Goal: Find specific page/section: Find specific page/section

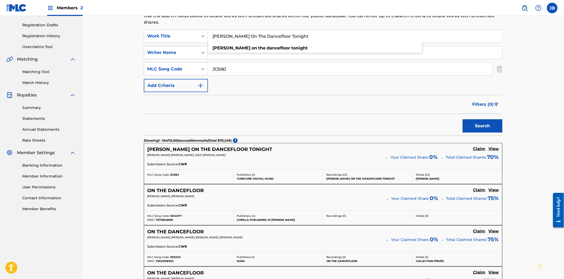
scroll to position [29, 0]
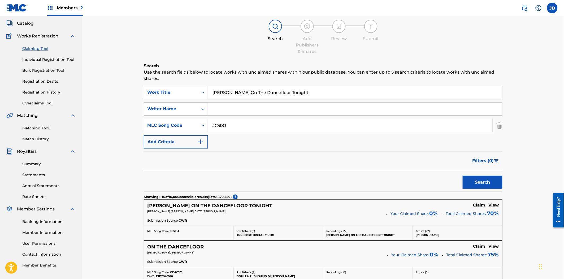
click at [26, 22] on span "Catalog" at bounding box center [25, 23] width 17 height 6
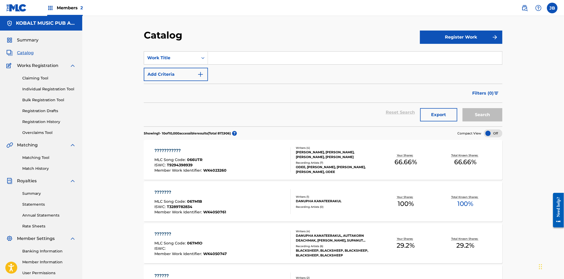
click at [228, 144] on div "??????????? MLC Song Code : 066UTR ISWC : T9294398939 Member Work Identifier : …" at bounding box center [323, 160] width 359 height 40
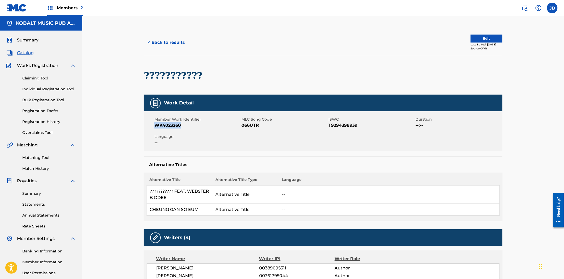
drag, startPoint x: 185, startPoint y: 124, endPoint x: 155, endPoint y: 124, distance: 29.2
click at [155, 124] on span "WK4023260" at bounding box center [198, 125] width 86 height 6
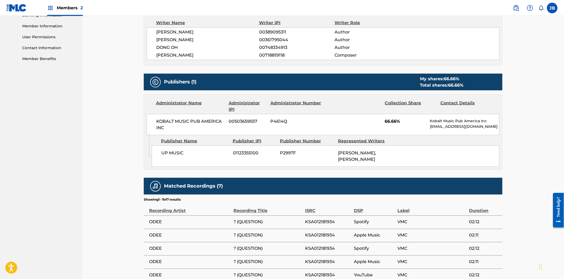
click at [279, 125] on div "KOBALT MUSIC PUB AMERICA INC 00503659557 P4614Q 66.66% Kobalt Music Pub America…" at bounding box center [323, 124] width 353 height 21
click at [279, 122] on span "P4614Q" at bounding box center [297, 121] width 52 height 6
copy span "P4614Q"
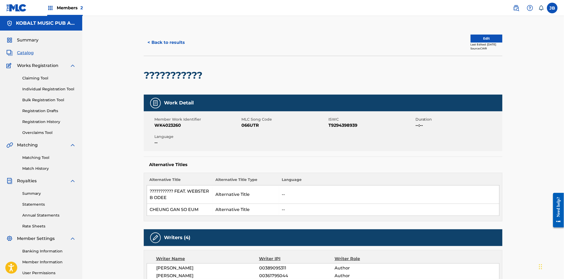
click at [30, 192] on link "Summary" at bounding box center [49, 194] width 54 height 6
